Goal: Transaction & Acquisition: Book appointment/travel/reservation

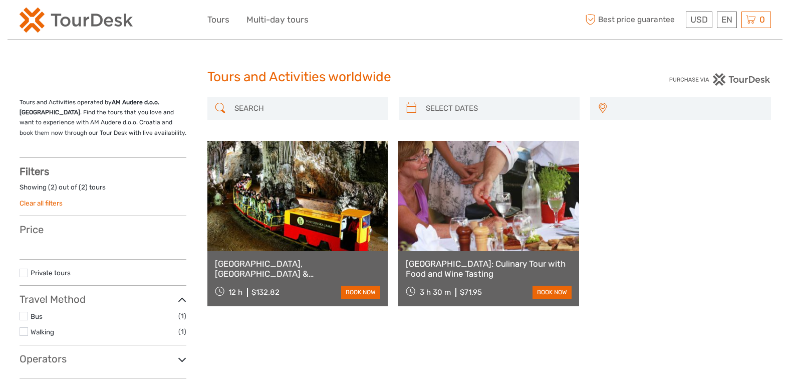
select select
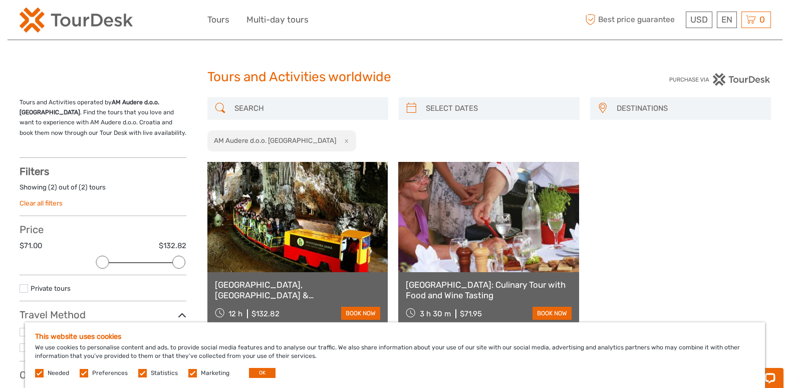
click at [314, 108] on input "search" at bounding box center [306, 109] width 153 height 18
click at [263, 370] on button "OK" at bounding box center [262, 373] width 27 height 10
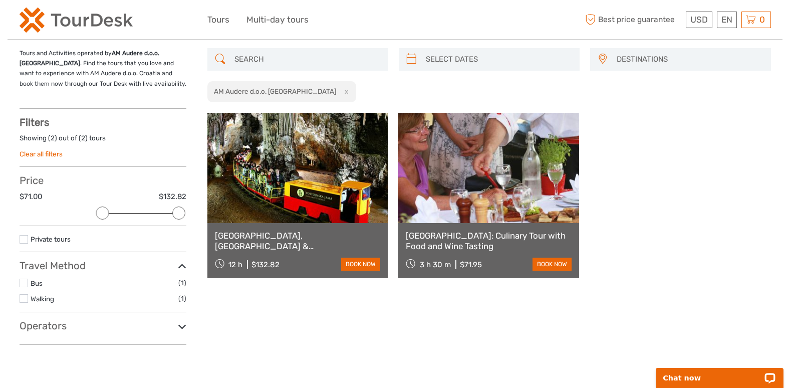
scroll to position [37, 0]
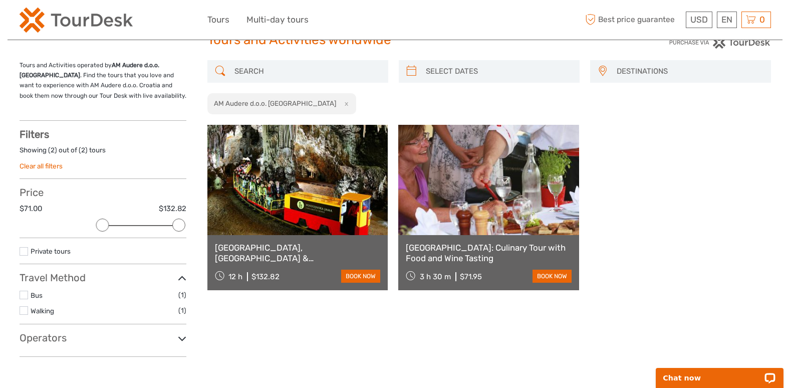
click at [262, 71] on input "search" at bounding box center [306, 72] width 153 height 18
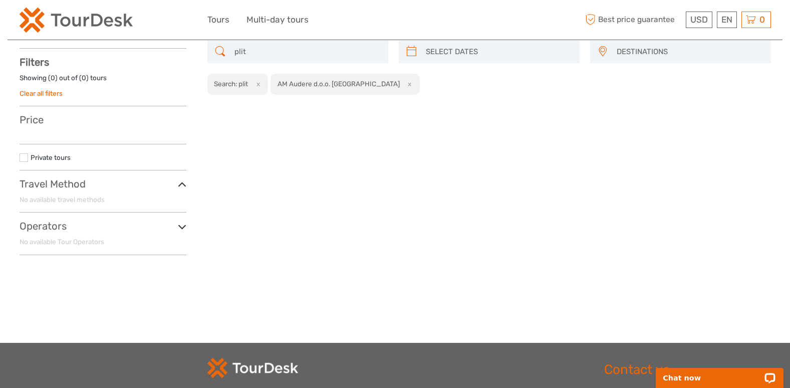
scroll to position [57, 0]
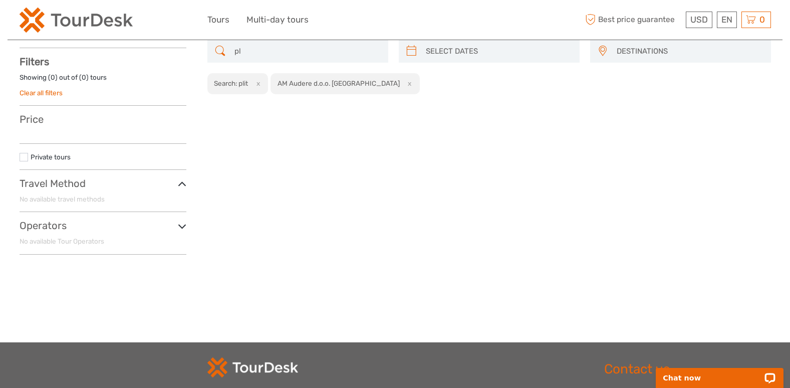
type input "p"
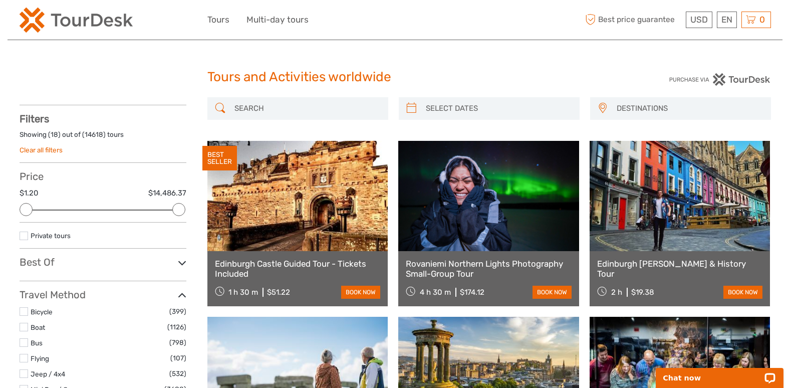
click at [285, 111] on input "search" at bounding box center [306, 109] width 153 height 18
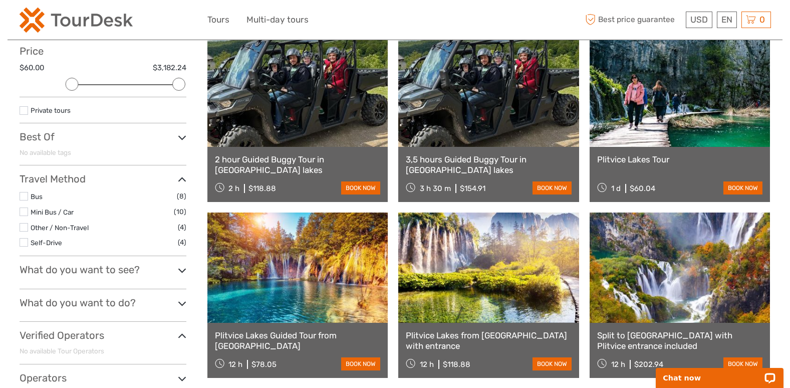
scroll to position [123, 0]
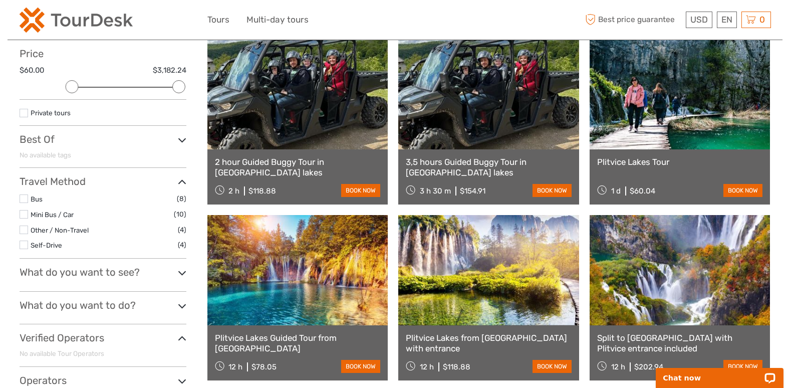
type input "plitvice"
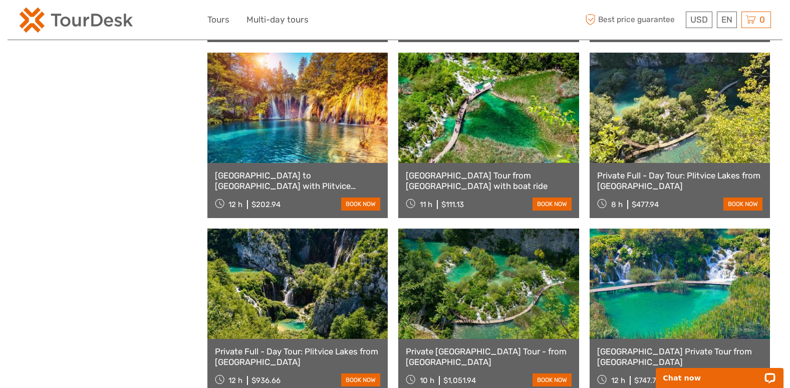
scroll to position [639, 0]
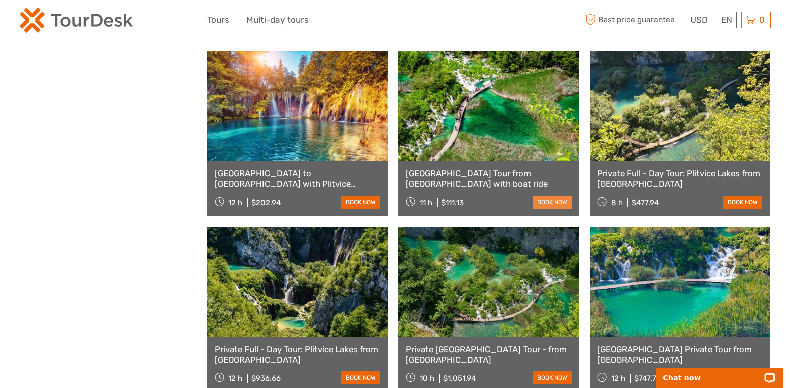
click at [545, 200] on link "book now" at bounding box center [552, 201] width 39 height 13
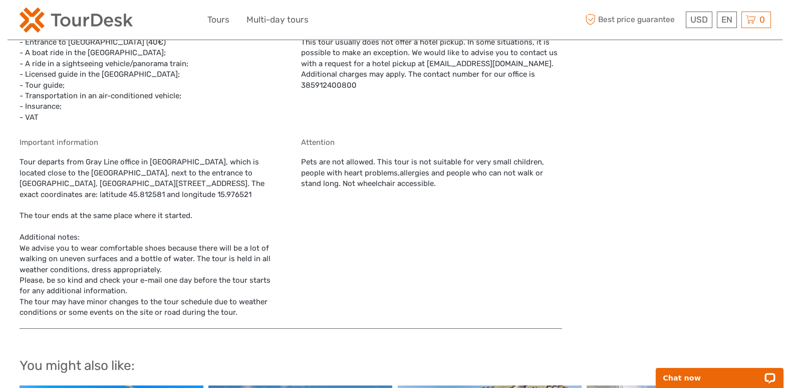
scroll to position [683, 0]
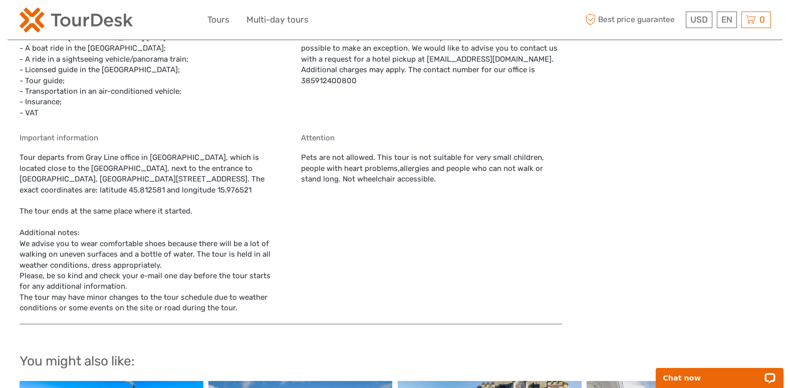
click at [168, 190] on div "Important information Tour departs from Gray Line office in Zagreb, which is lo…" at bounding box center [150, 223] width 261 height 180
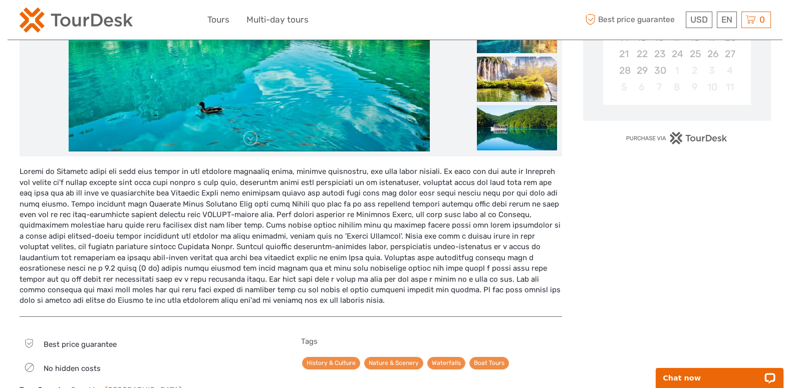
scroll to position [244, 0]
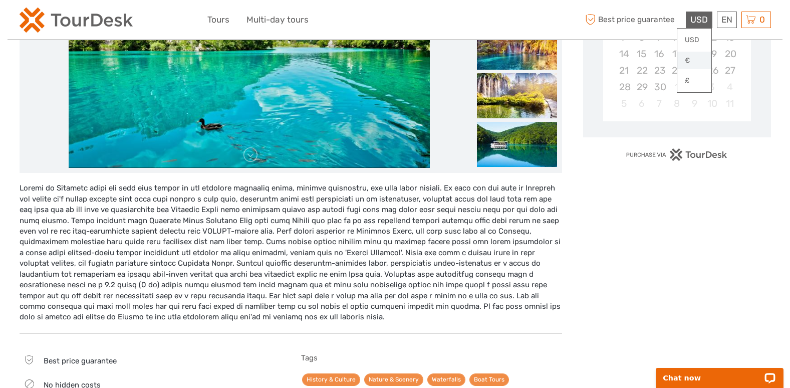
click at [692, 62] on link "€" at bounding box center [694, 61] width 34 height 18
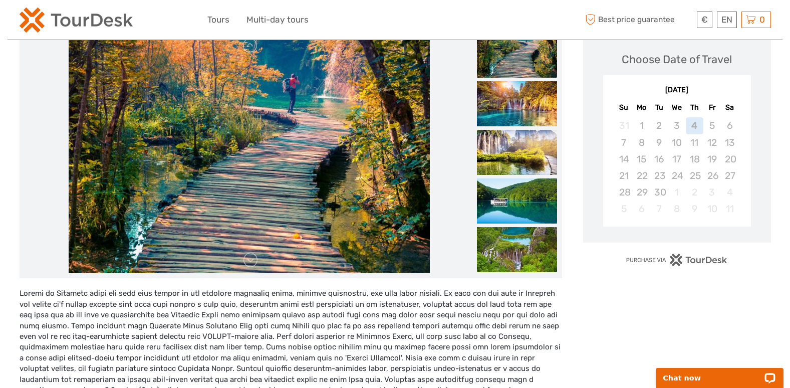
scroll to position [143, 0]
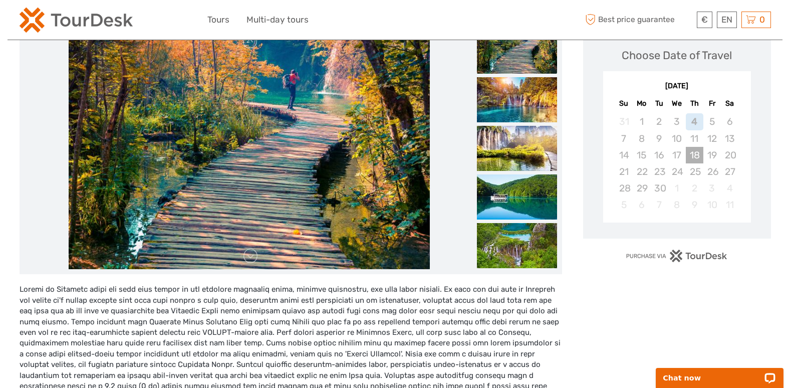
click at [696, 155] on div "18" at bounding box center [695, 155] width 18 height 17
click at [695, 161] on div "18" at bounding box center [695, 155] width 18 height 17
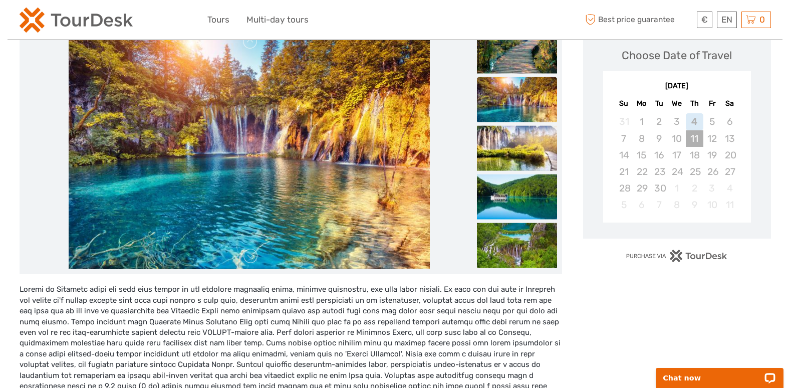
click at [692, 138] on div "11" at bounding box center [695, 138] width 18 height 17
click at [696, 150] on div "18" at bounding box center [695, 155] width 18 height 17
click at [693, 139] on div "11" at bounding box center [695, 138] width 18 height 17
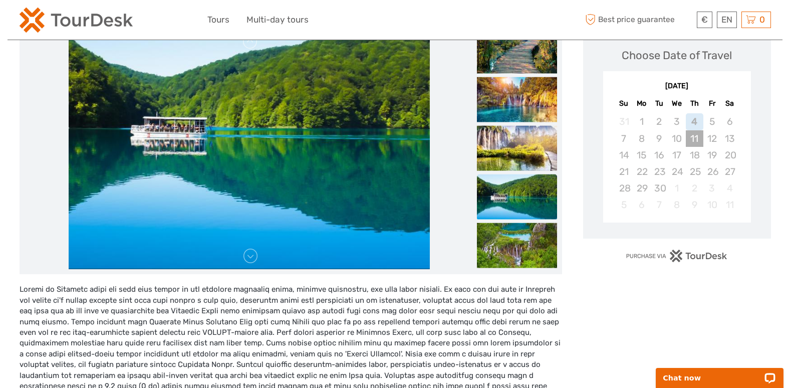
click at [693, 143] on div "11" at bounding box center [695, 138] width 18 height 17
click at [694, 141] on div "11" at bounding box center [695, 138] width 18 height 17
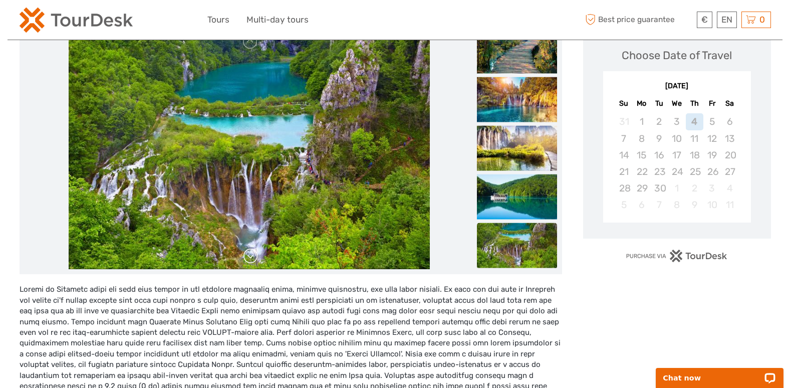
click at [247, 259] on link at bounding box center [251, 256] width 16 height 16
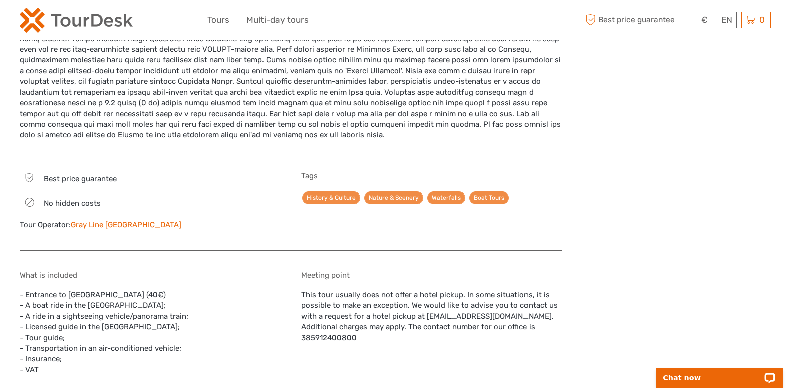
scroll to position [422, 0]
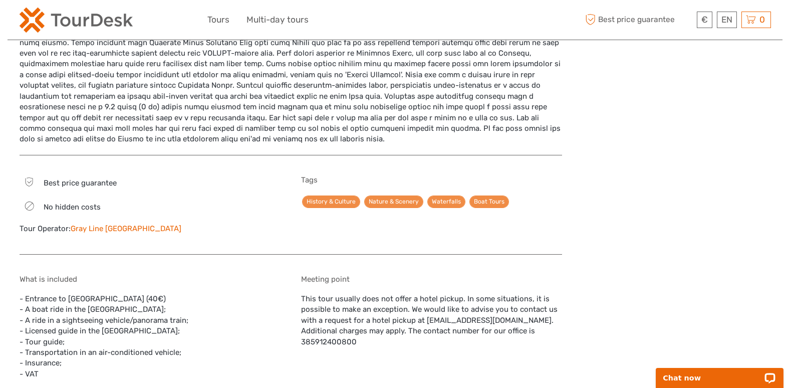
click at [114, 229] on link "Gray Line [GEOGRAPHIC_DATA]" at bounding box center [126, 228] width 111 height 9
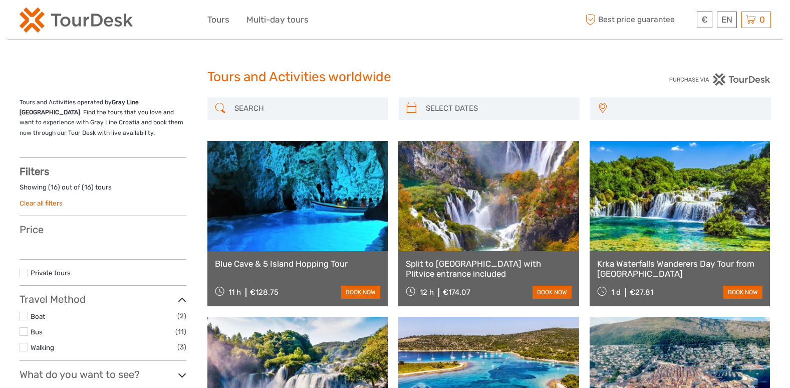
select select
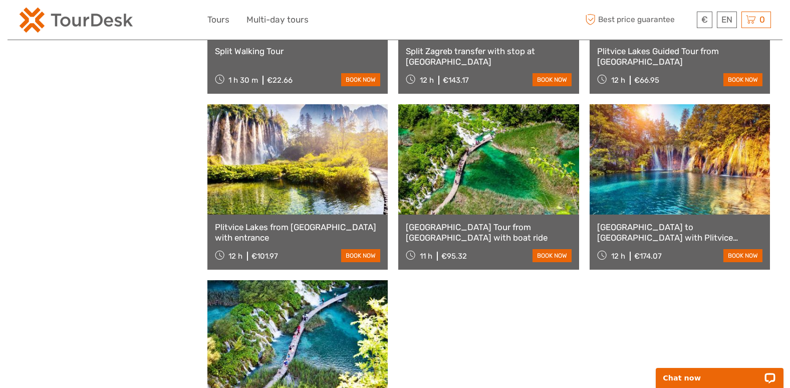
scroll to position [776, 0]
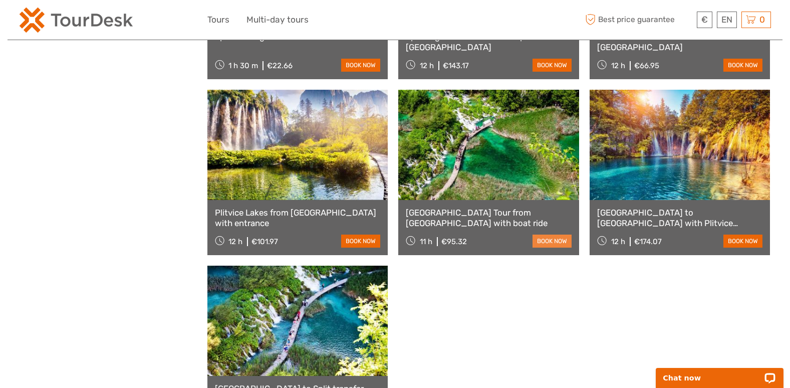
click at [552, 243] on link "book now" at bounding box center [552, 240] width 39 height 13
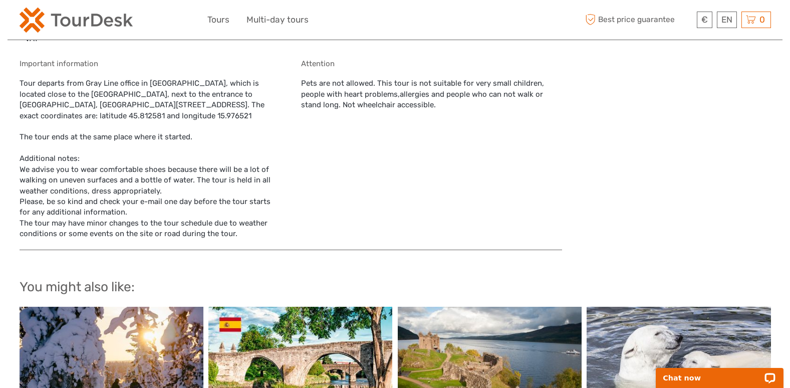
scroll to position [755, 0]
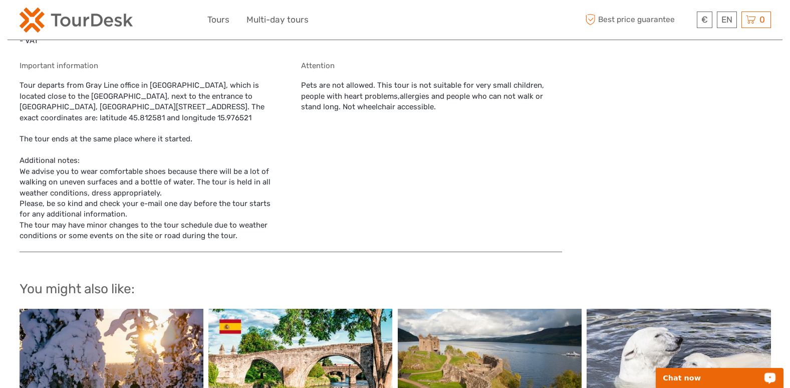
click at [694, 382] on p "Chat now" at bounding box center [712, 378] width 99 height 8
click at [523, 245] on div "What is included - Entrance to Plitvice Lakes National Park (40€) - A boat ride…" at bounding box center [291, 91] width 543 height 321
